Goal: Browse casually: Explore the website without a specific task or goal

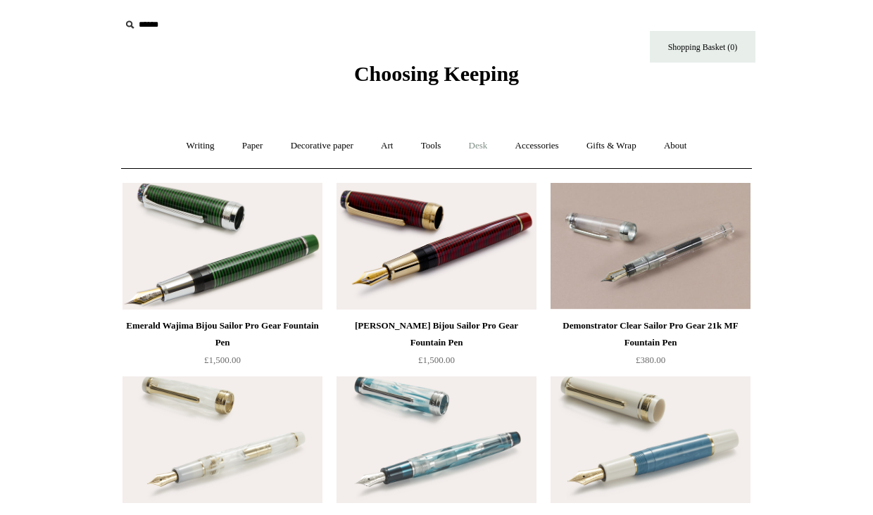
click at [493, 149] on link "Desk +" at bounding box center [478, 145] width 44 height 37
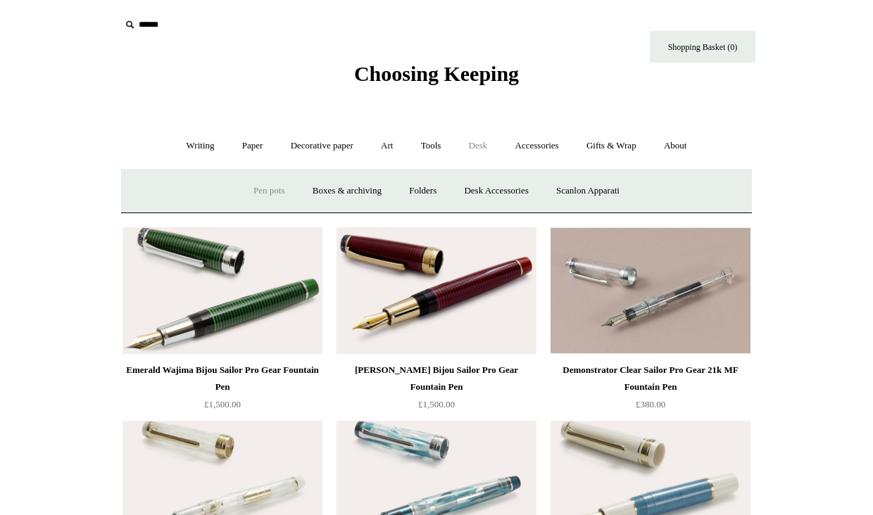
click at [268, 189] on link "Pen pots" at bounding box center [269, 191] width 56 height 37
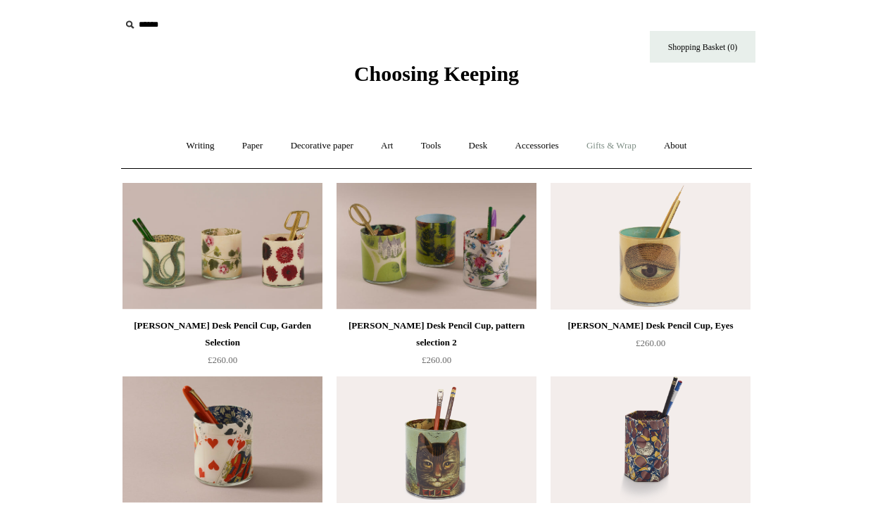
click at [644, 145] on link "Gifts & Wrap +" at bounding box center [611, 145] width 75 height 37
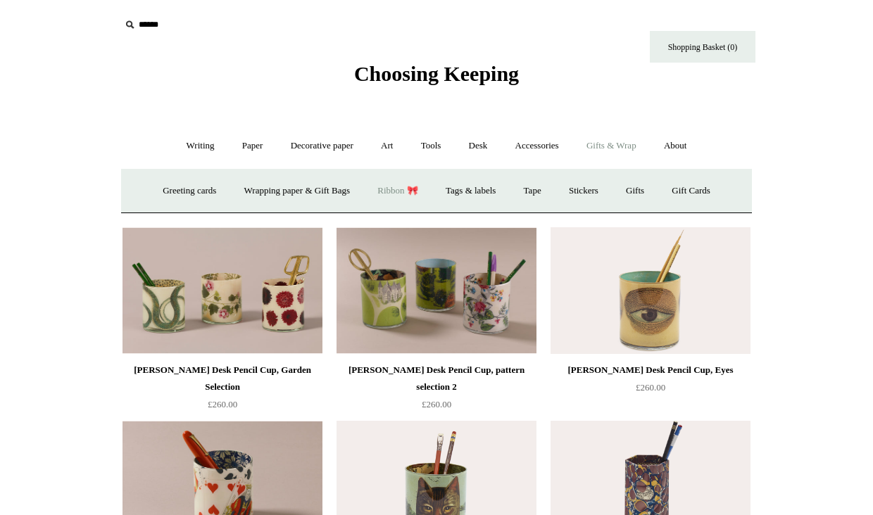
click at [406, 187] on link "Ribbon 🎀" at bounding box center [398, 191] width 66 height 37
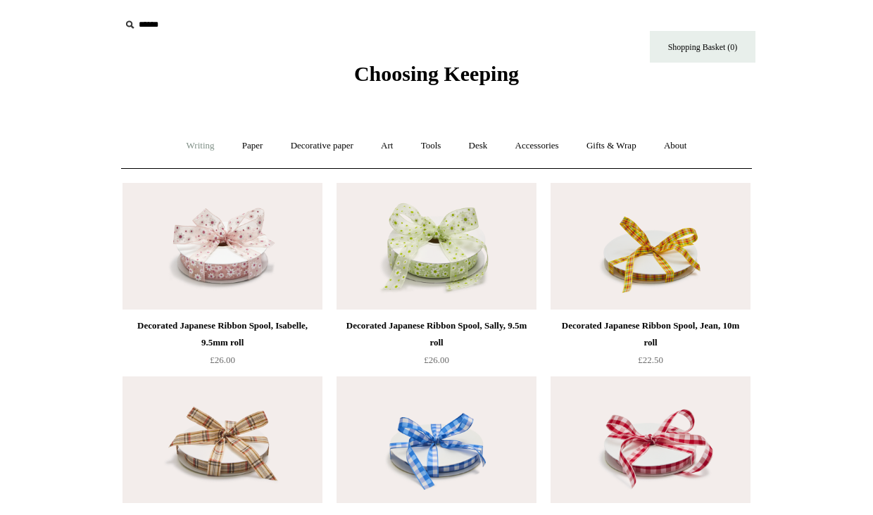
click at [206, 150] on link "Writing +" at bounding box center [201, 145] width 54 height 37
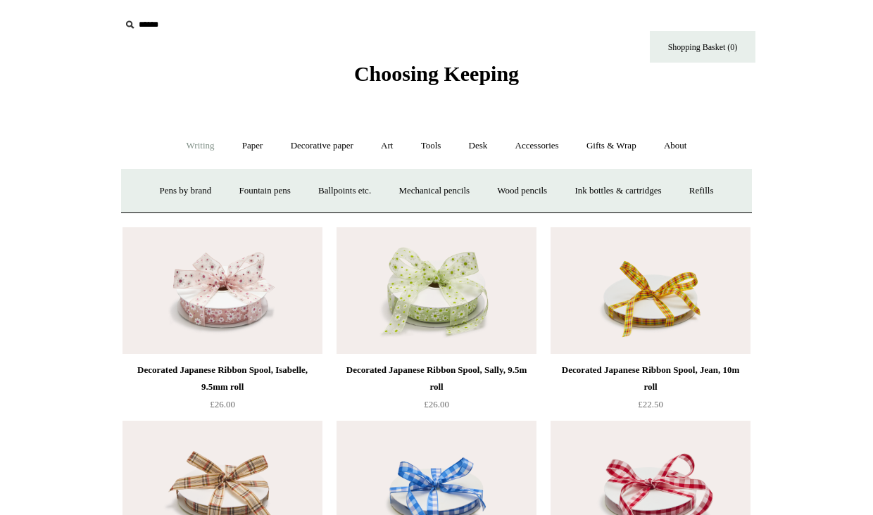
click at [195, 146] on link "Writing -" at bounding box center [201, 145] width 54 height 37
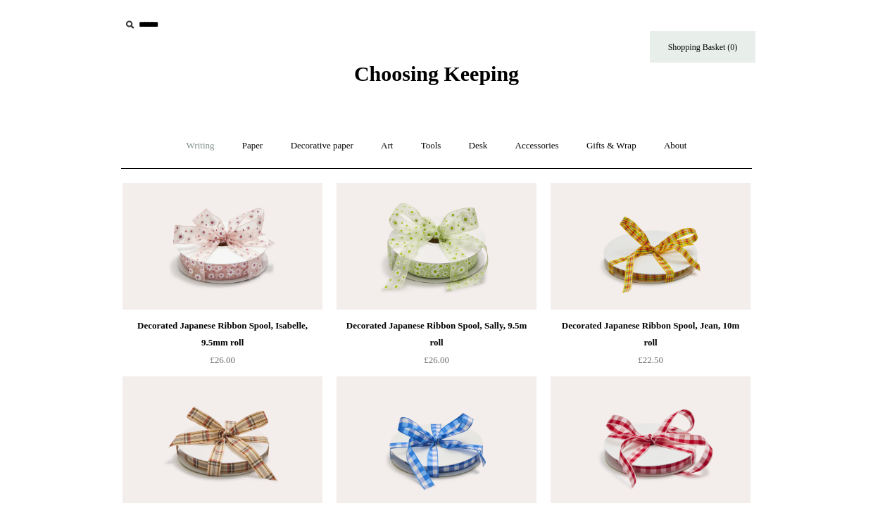
click at [195, 146] on link "Writing +" at bounding box center [201, 145] width 54 height 37
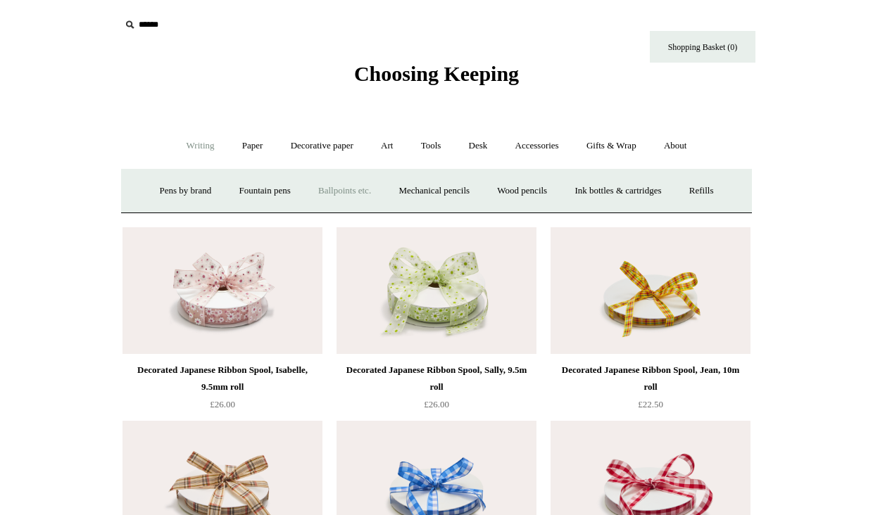
click at [353, 194] on link "Ballpoints etc. +" at bounding box center [345, 191] width 78 height 37
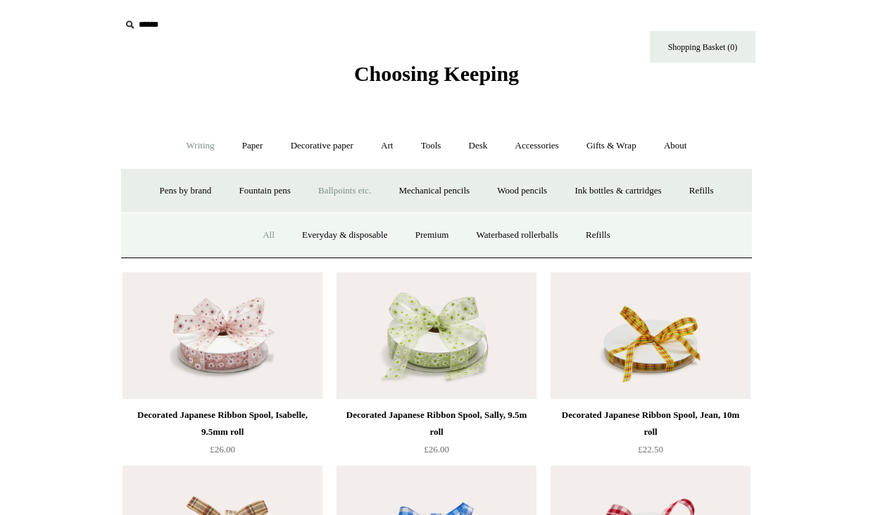
click at [251, 235] on link "All" at bounding box center [268, 235] width 37 height 37
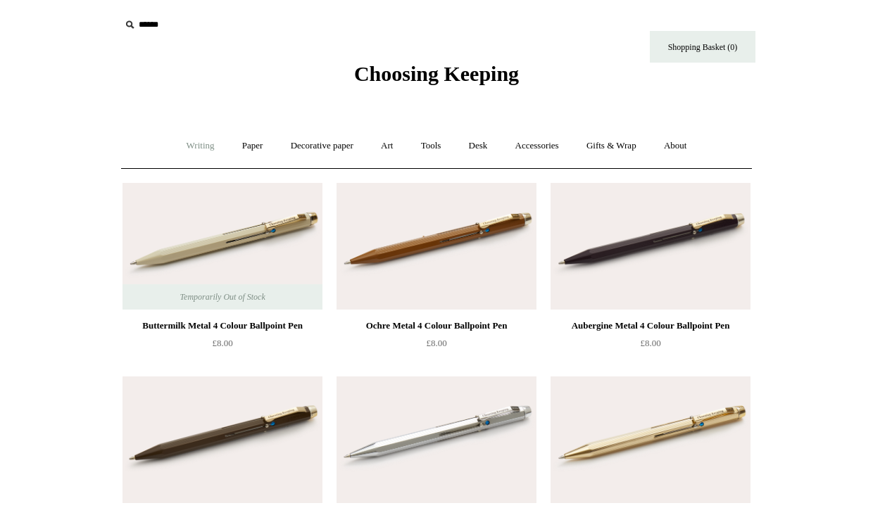
click at [187, 143] on link "Writing +" at bounding box center [201, 145] width 54 height 37
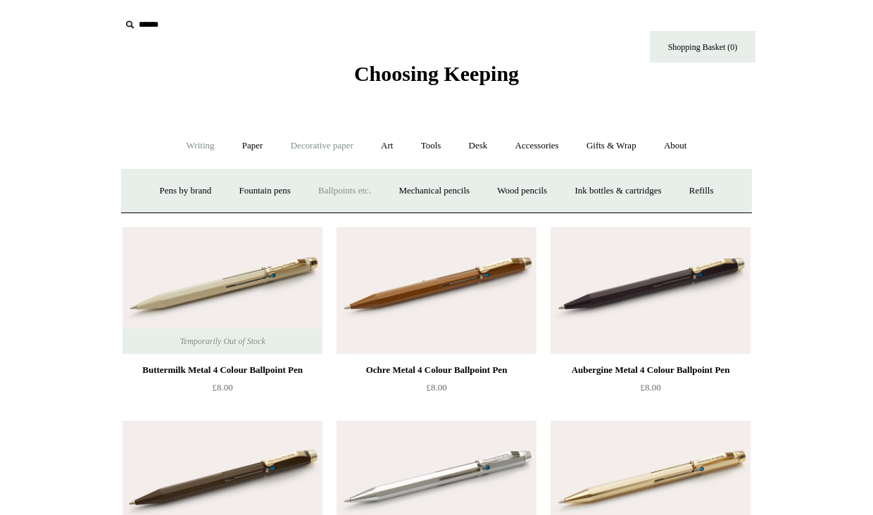
click at [290, 152] on link "Decorative paper +" at bounding box center [322, 145] width 88 height 37
click at [384, 187] on link "Marbled" at bounding box center [386, 191] width 56 height 37
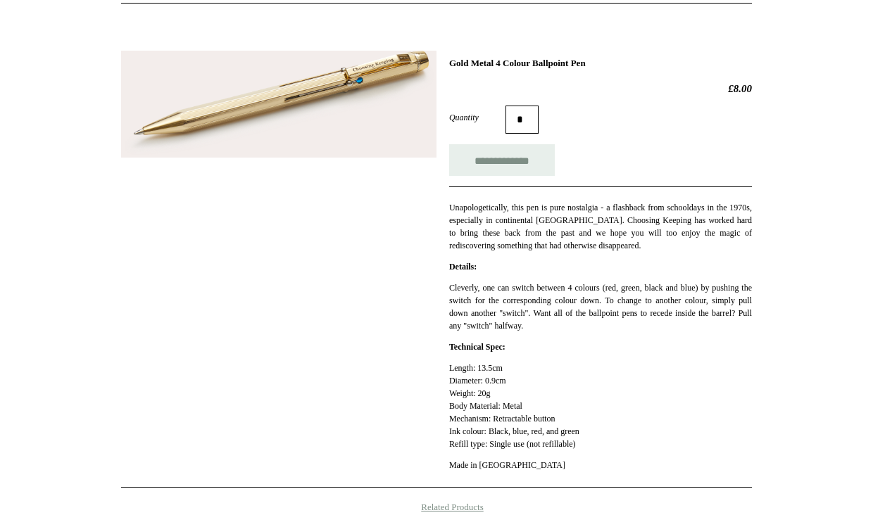
scroll to position [143, 0]
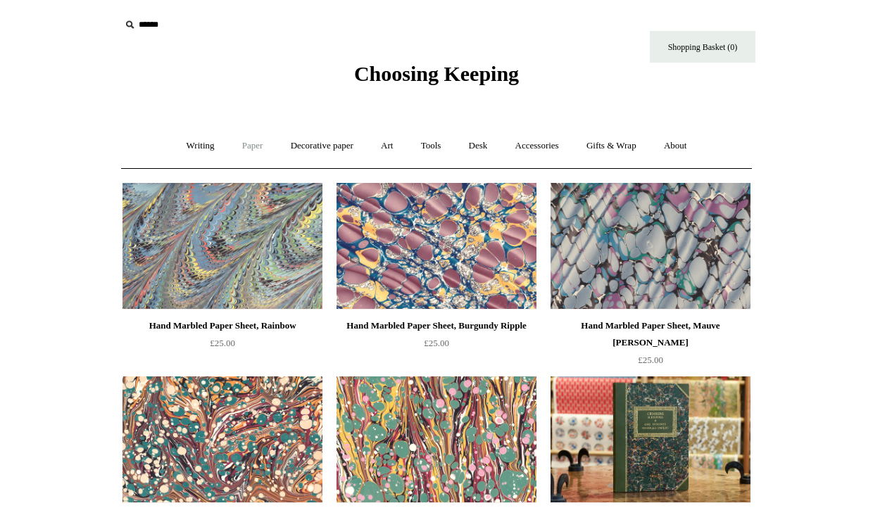
click at [234, 147] on link "Paper +" at bounding box center [253, 145] width 46 height 37
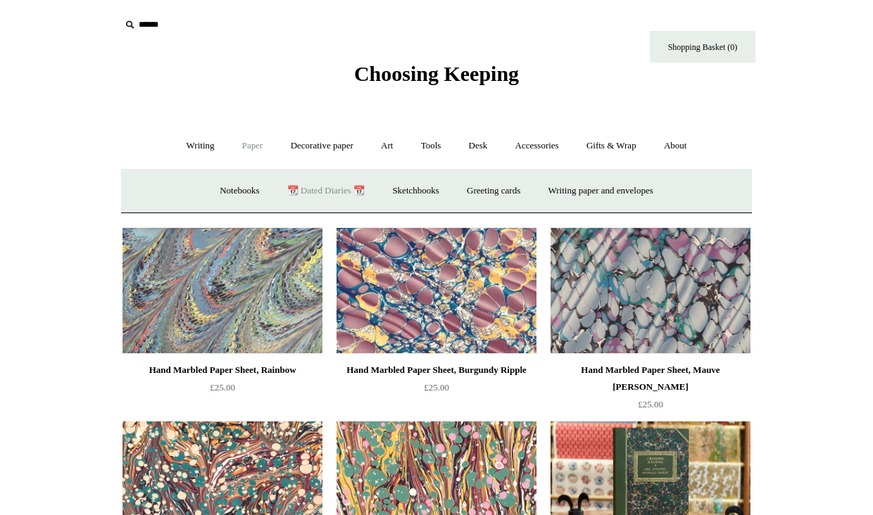
click at [316, 188] on link "📆 Dated Diaries 📆" at bounding box center [326, 191] width 103 height 37
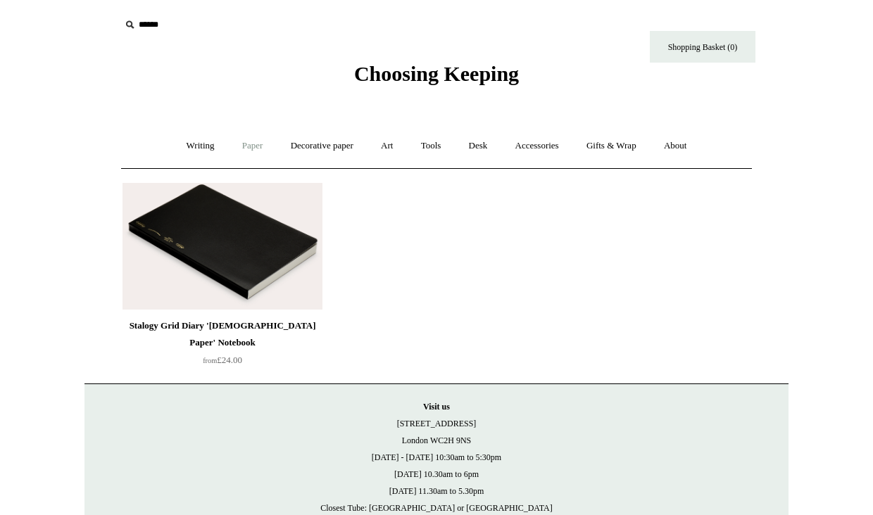
click at [253, 142] on link "Paper +" at bounding box center [253, 145] width 46 height 37
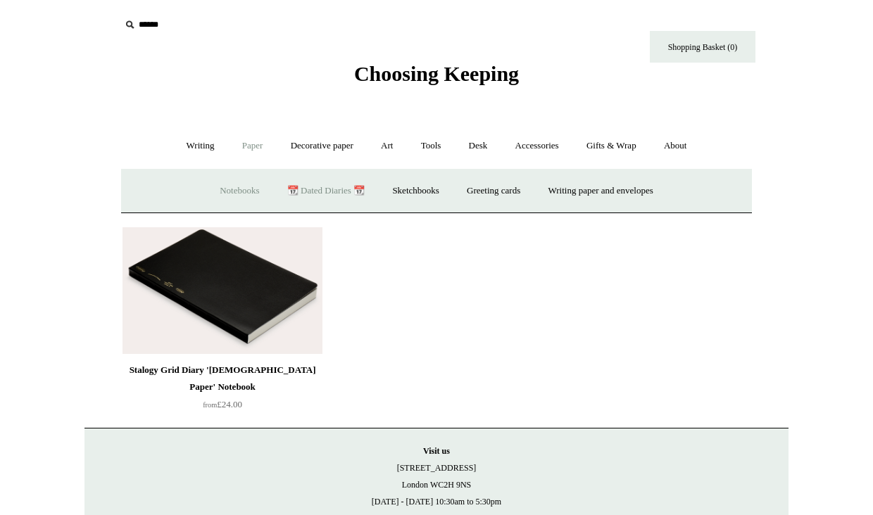
click at [228, 189] on link "Notebooks +" at bounding box center [239, 191] width 65 height 37
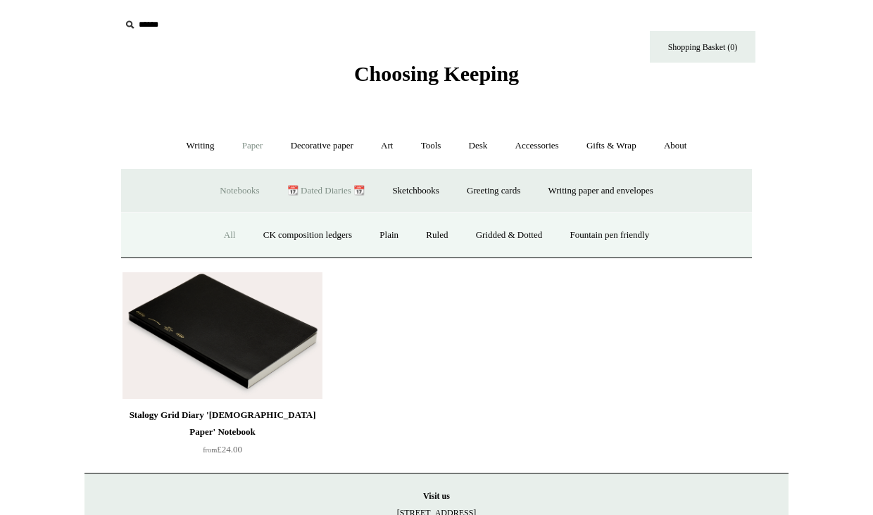
click at [221, 232] on link "All" at bounding box center [229, 235] width 37 height 37
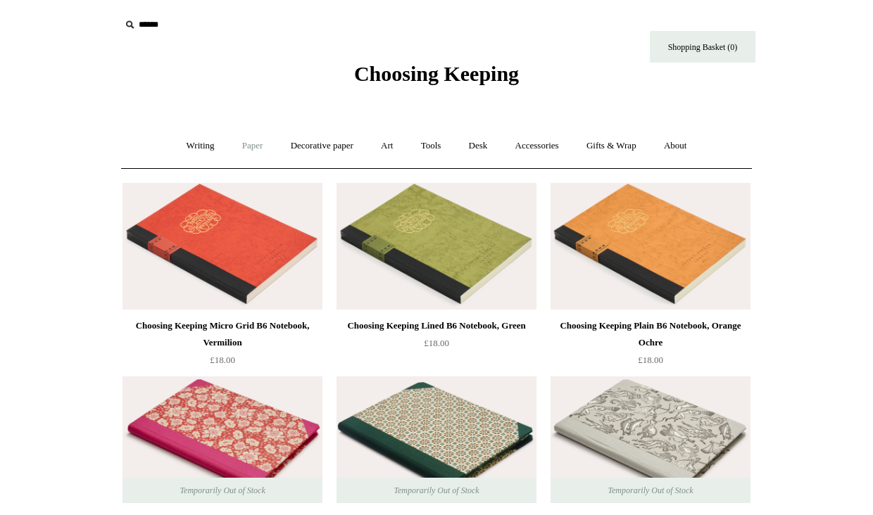
click at [244, 154] on link "Paper +" at bounding box center [253, 145] width 46 height 37
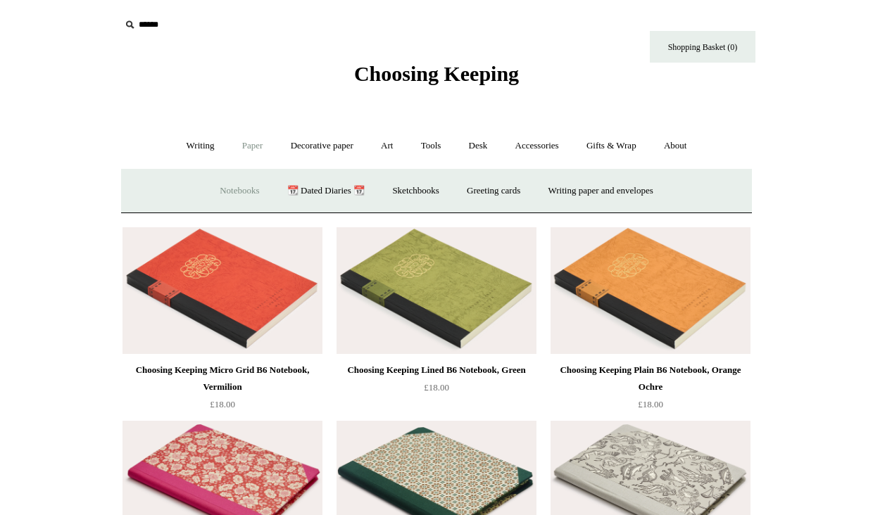
click at [239, 187] on link "Notebooks +" at bounding box center [239, 191] width 65 height 37
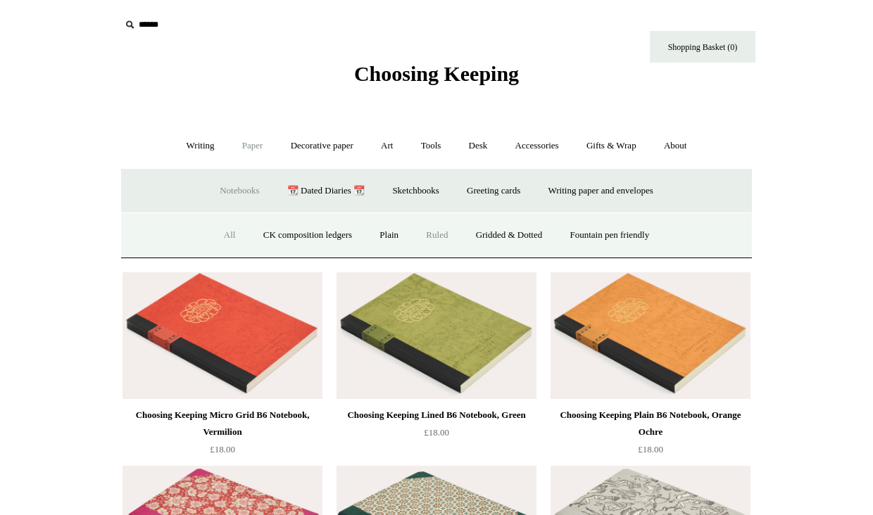
click at [432, 239] on link "Ruled" at bounding box center [436, 235] width 47 height 37
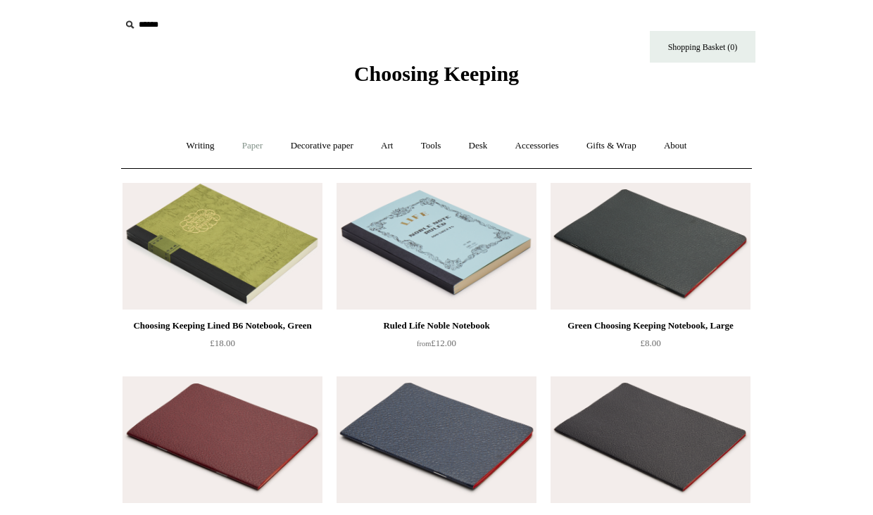
click at [242, 139] on link "Paper +" at bounding box center [253, 145] width 46 height 37
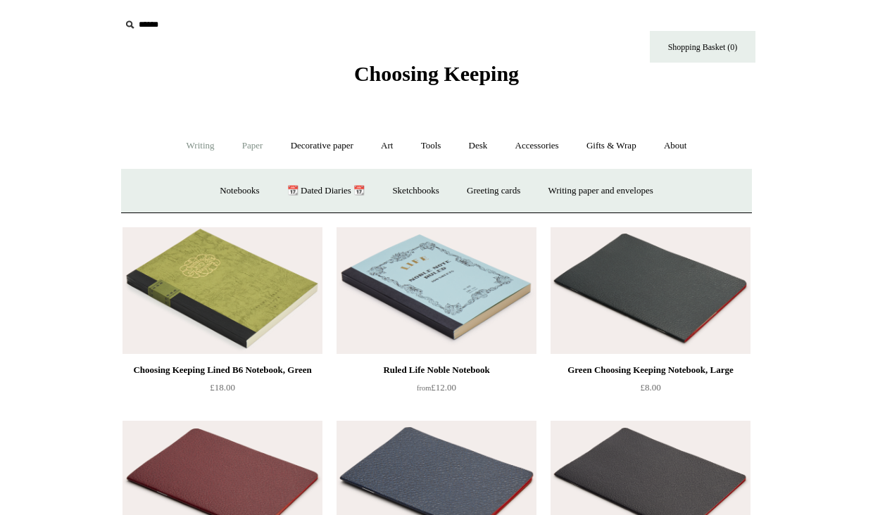
click at [189, 147] on link "Writing +" at bounding box center [201, 145] width 54 height 37
click at [240, 148] on link "Paper +" at bounding box center [253, 145] width 46 height 37
click at [228, 194] on link "Notebooks +" at bounding box center [239, 191] width 65 height 37
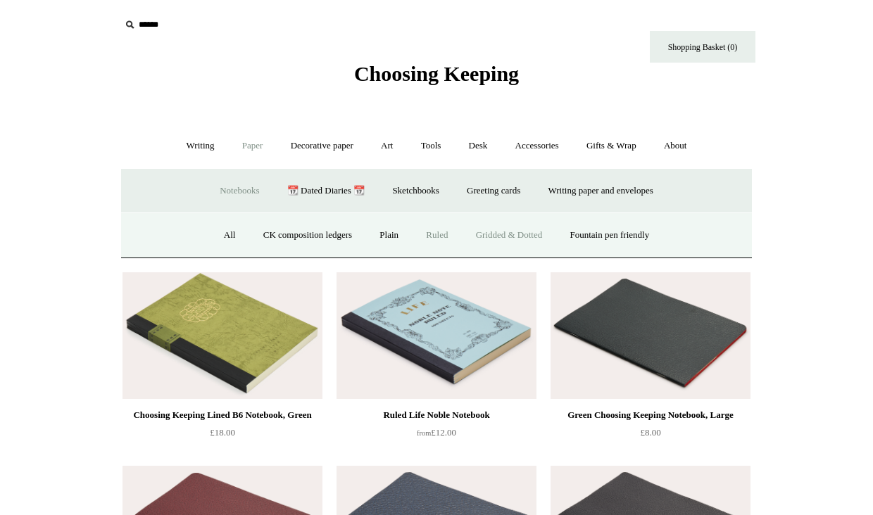
click at [511, 239] on link "Gridded & Dotted" at bounding box center [509, 235] width 92 height 37
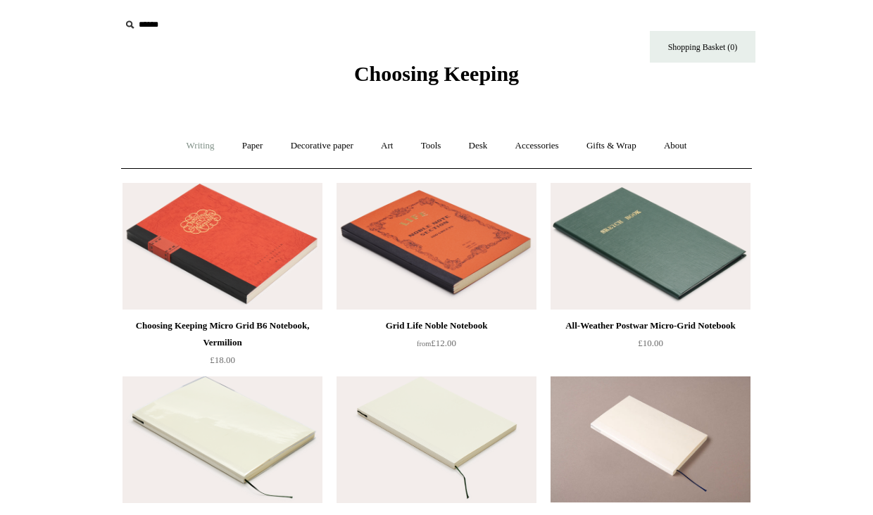
click at [201, 144] on link "Writing +" at bounding box center [201, 145] width 54 height 37
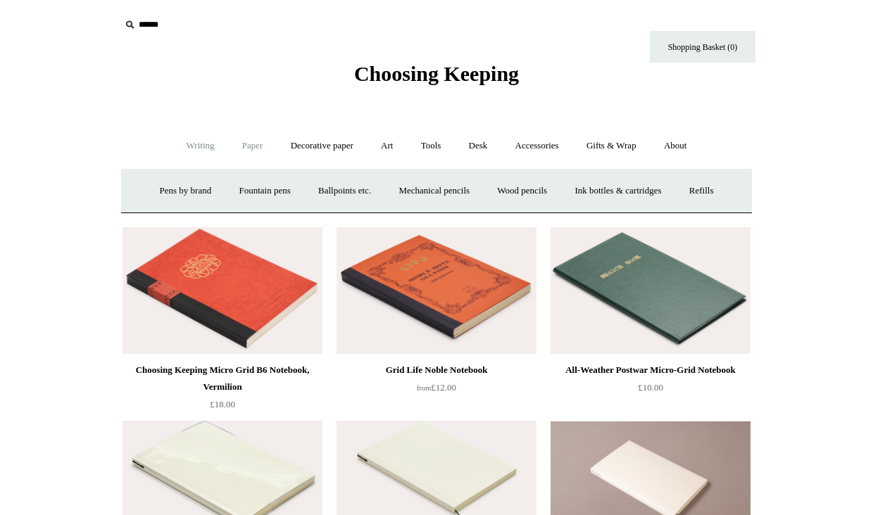
click at [242, 140] on link "Paper +" at bounding box center [253, 145] width 46 height 37
click at [234, 192] on link "Notebooks +" at bounding box center [239, 191] width 65 height 37
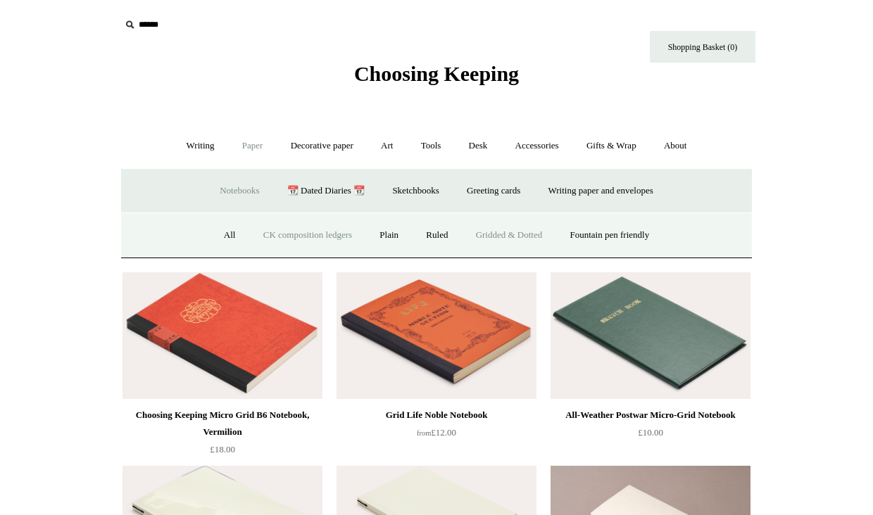
click at [322, 230] on link "CK composition ledgers" at bounding box center [308, 235] width 114 height 37
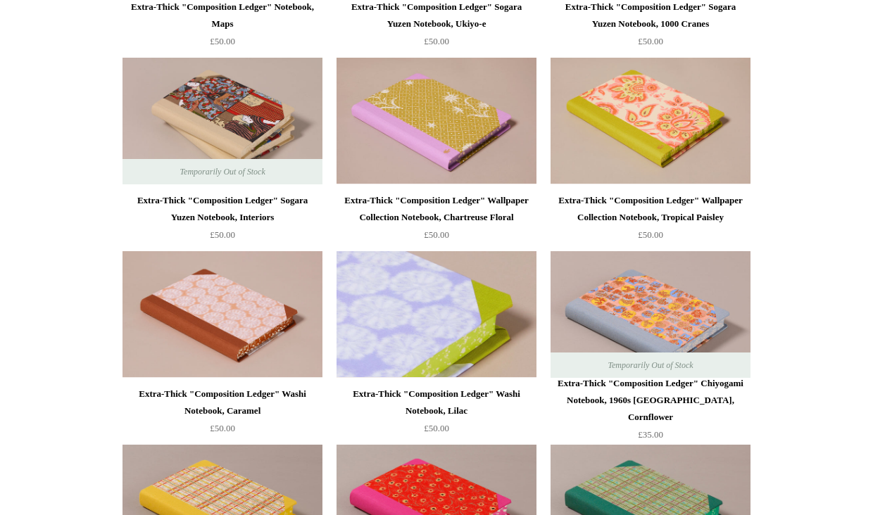
scroll to position [1080, 0]
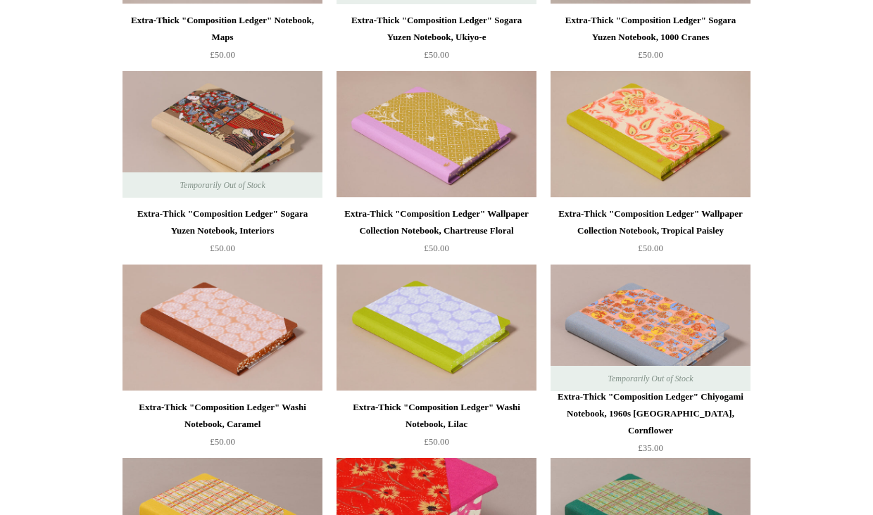
click at [428, 483] on img at bounding box center [437, 521] width 200 height 127
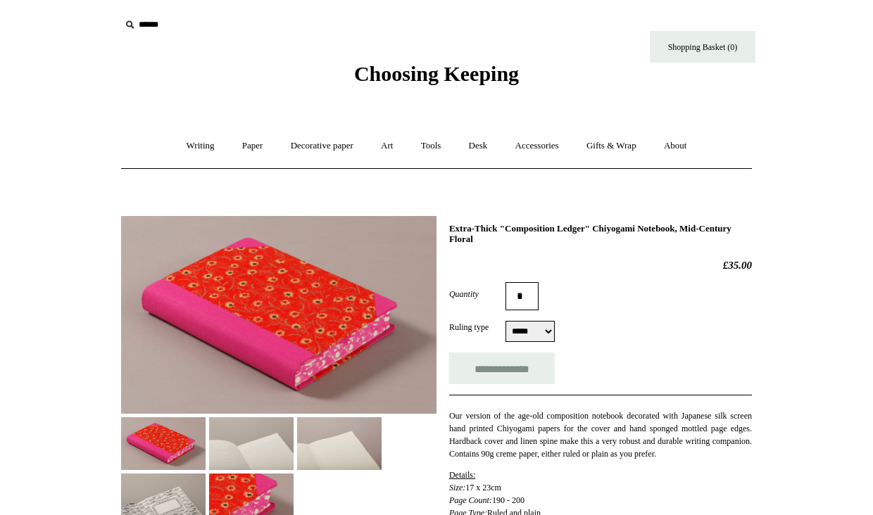
select select "*****"
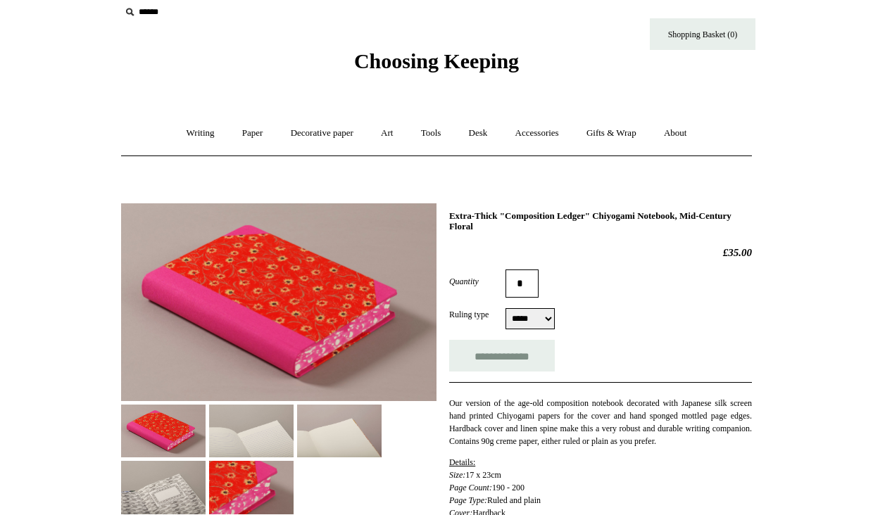
scroll to position [19, 0]
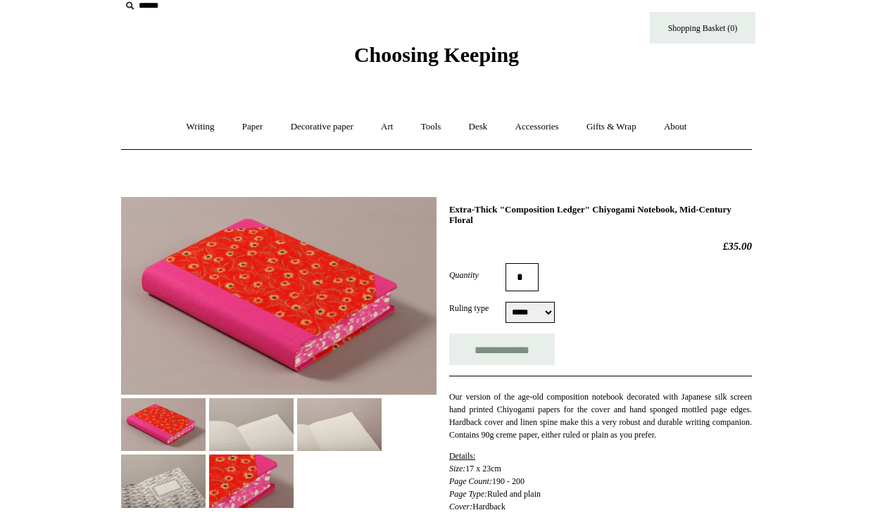
click at [248, 418] on img at bounding box center [251, 425] width 84 height 53
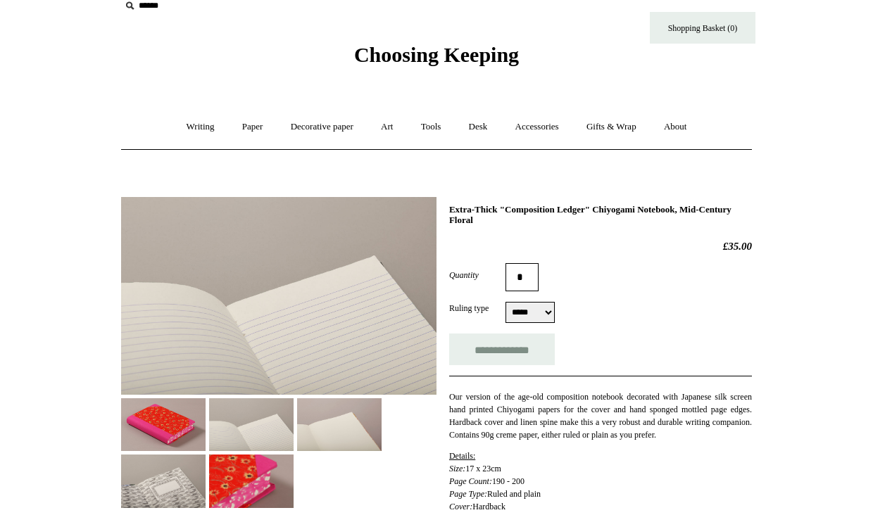
click at [315, 415] on img at bounding box center [339, 425] width 84 height 53
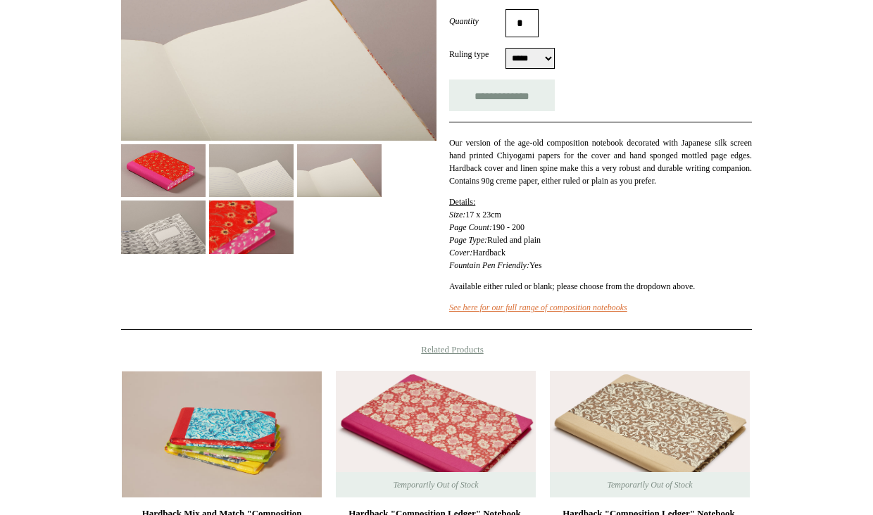
scroll to position [278, 0]
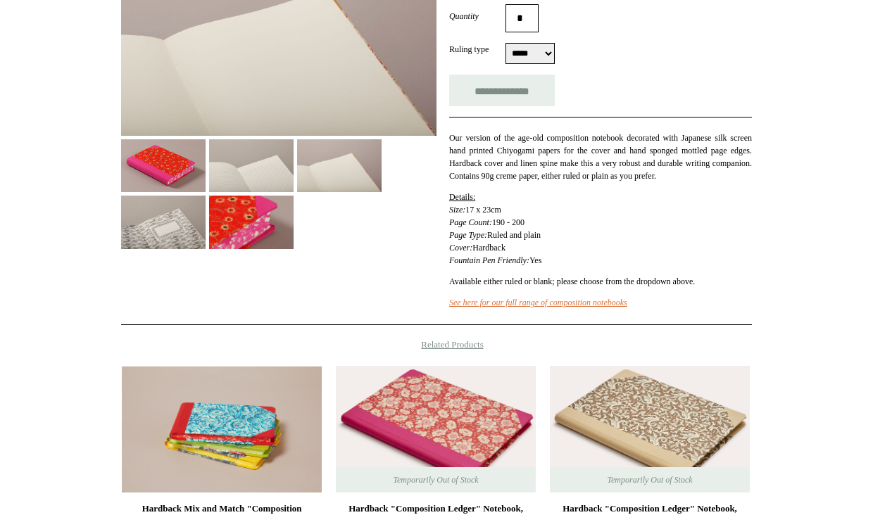
click at [294, 215] on img at bounding box center [251, 222] width 84 height 53
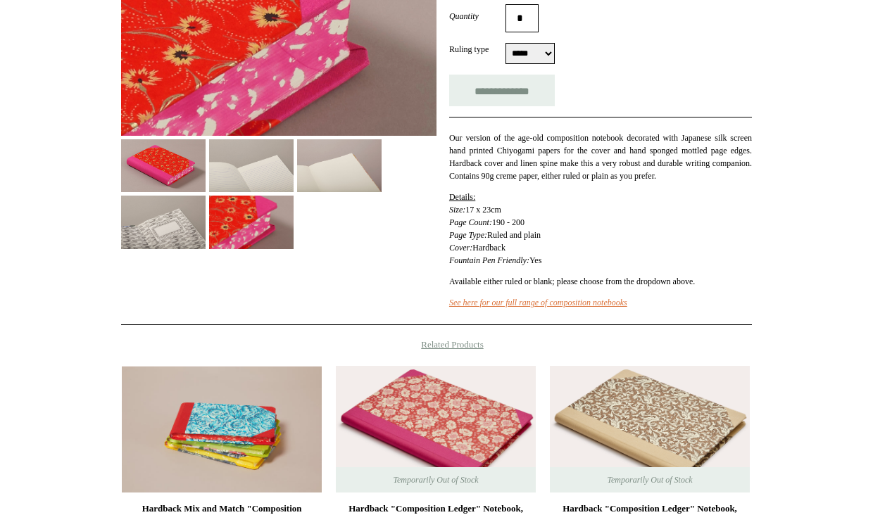
click at [206, 221] on img at bounding box center [163, 222] width 84 height 53
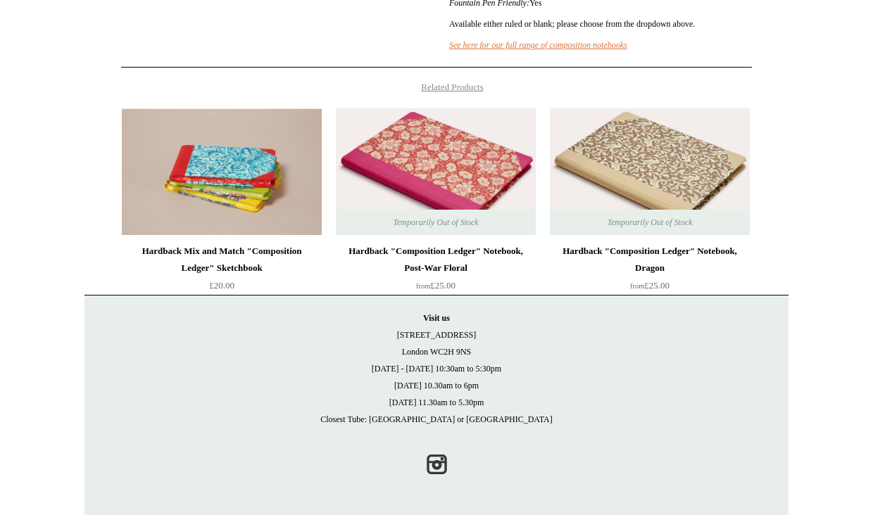
scroll to position [550, 0]
